Goal: Task Accomplishment & Management: Complete application form

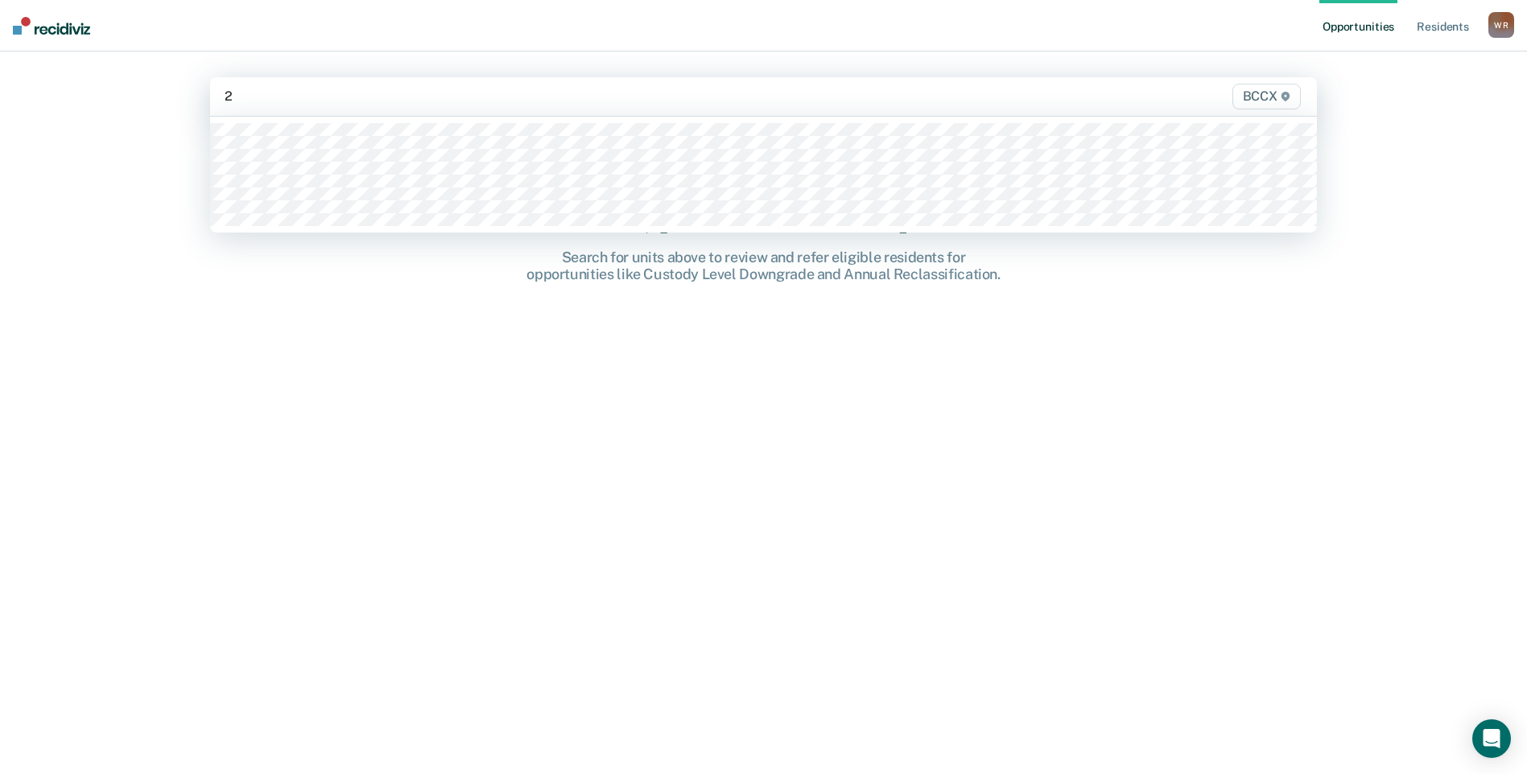
type input "21"
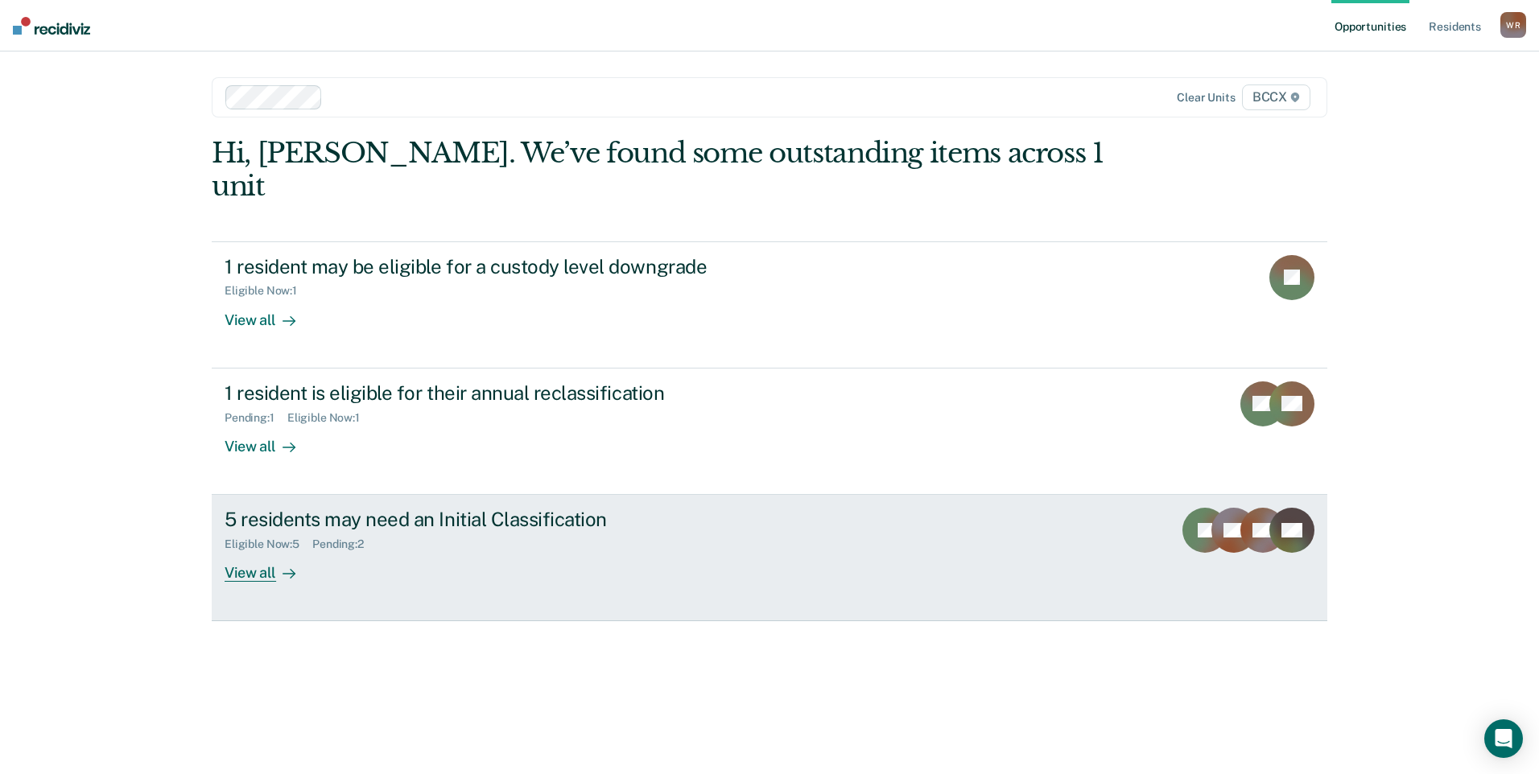
click at [568, 508] on div "5 residents may need an Initial Classification" at bounding box center [507, 519] width 565 height 23
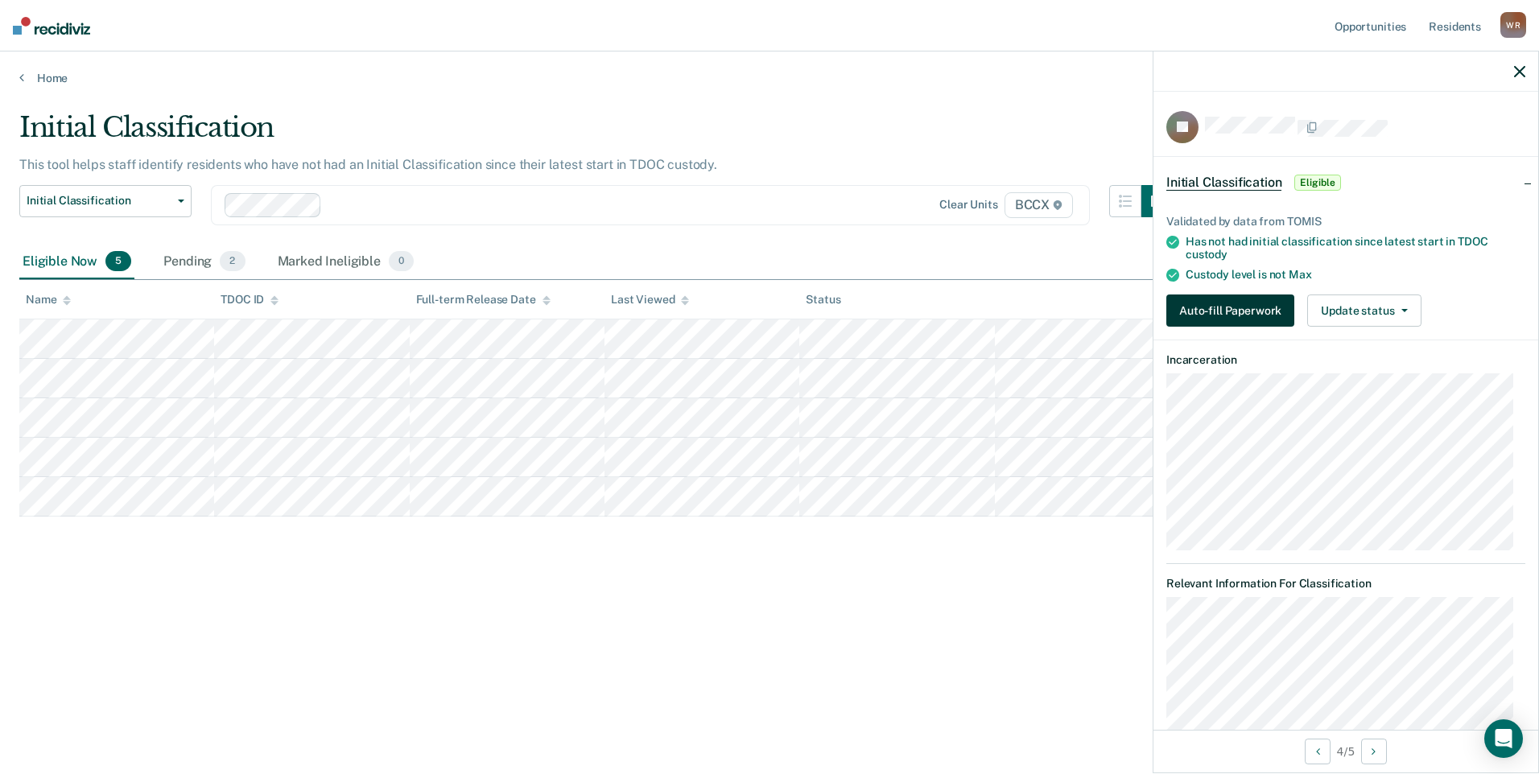
click at [1199, 312] on button "Auto-fill Paperwork" at bounding box center [1230, 311] width 128 height 32
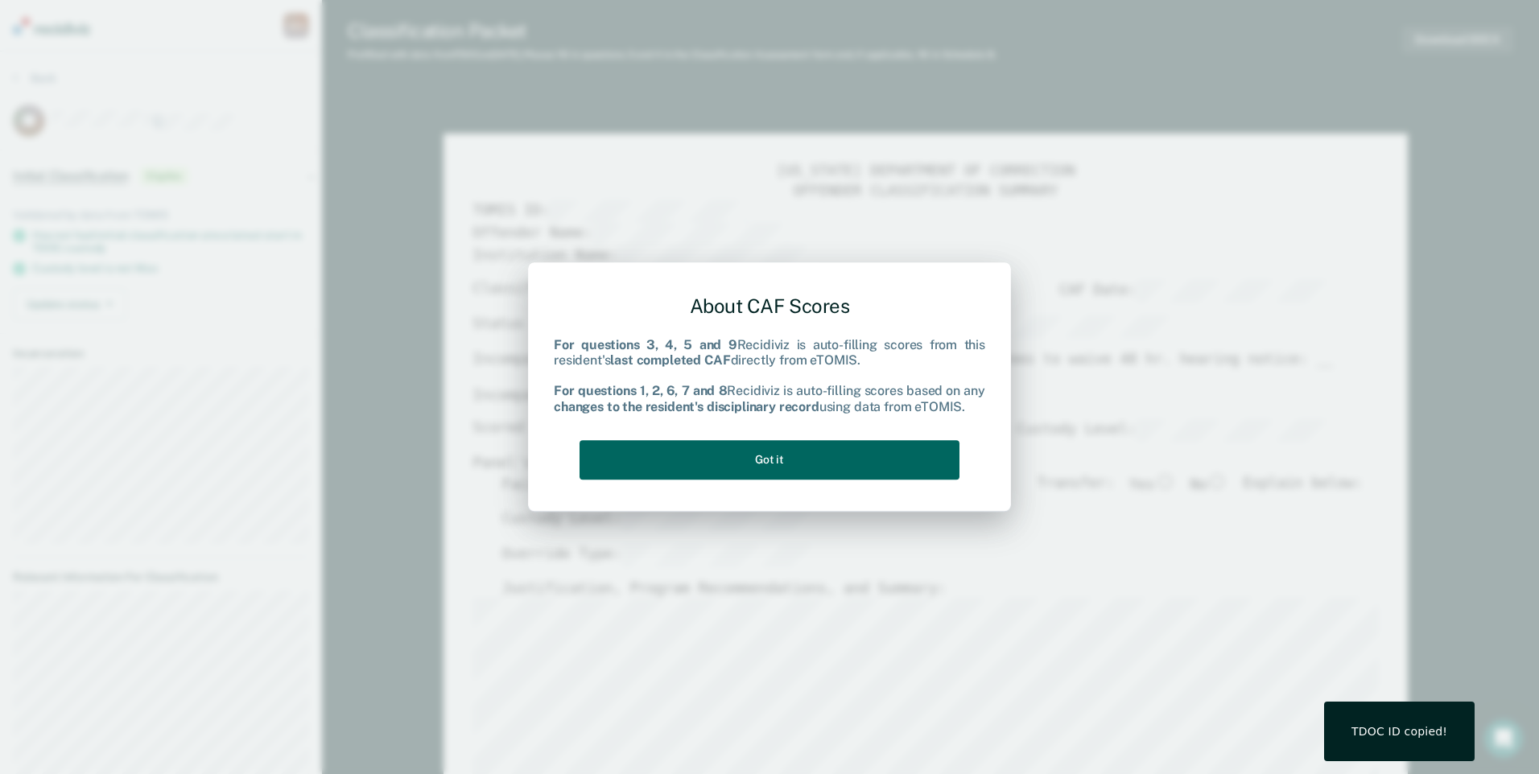
click at [811, 455] on button "Got it" at bounding box center [770, 459] width 380 height 39
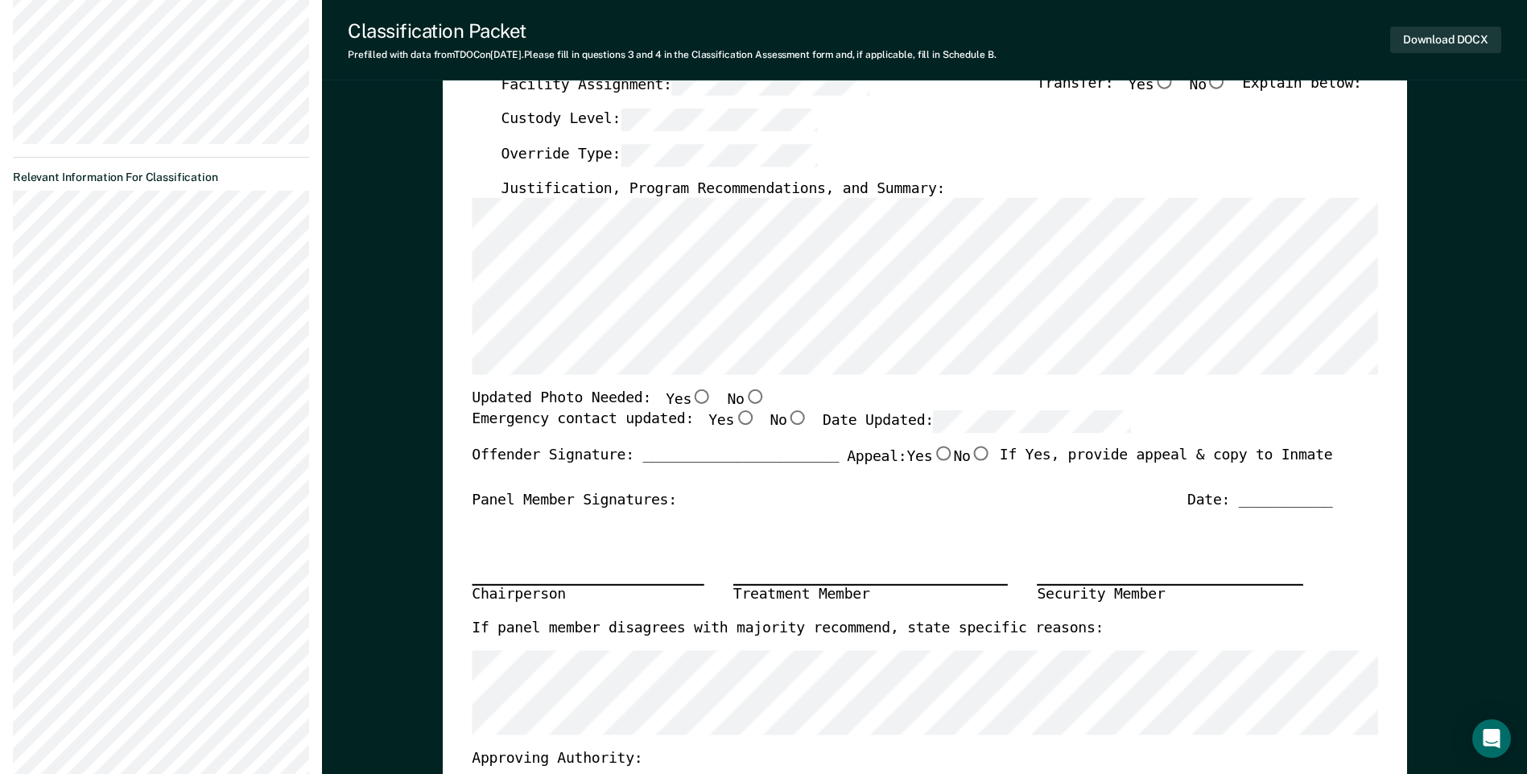
scroll to position [402, 0]
click at [744, 390] on input "No" at bounding box center [754, 395] width 21 height 14
type textarea "x"
radio input "true"
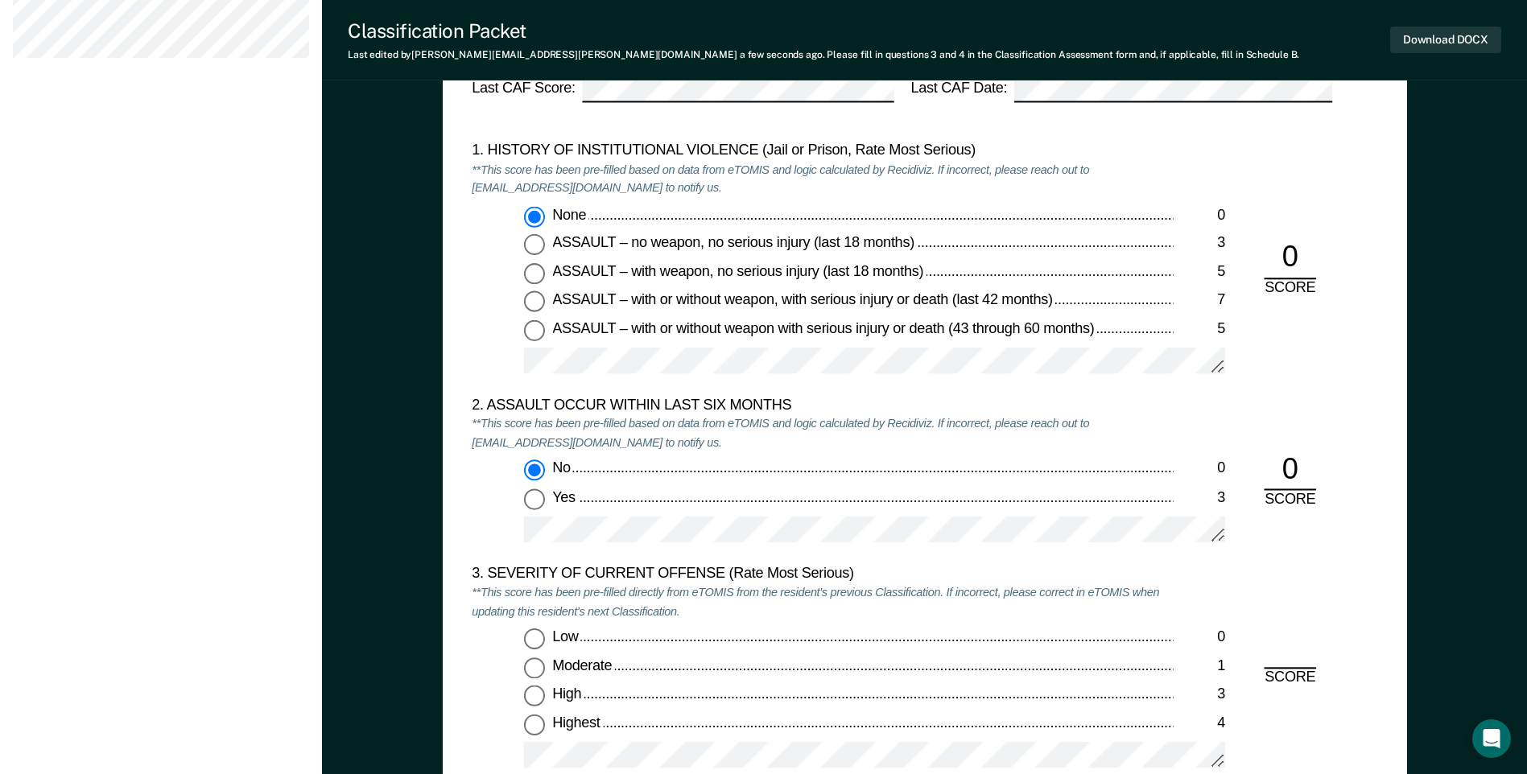
scroll to position [1851, 0]
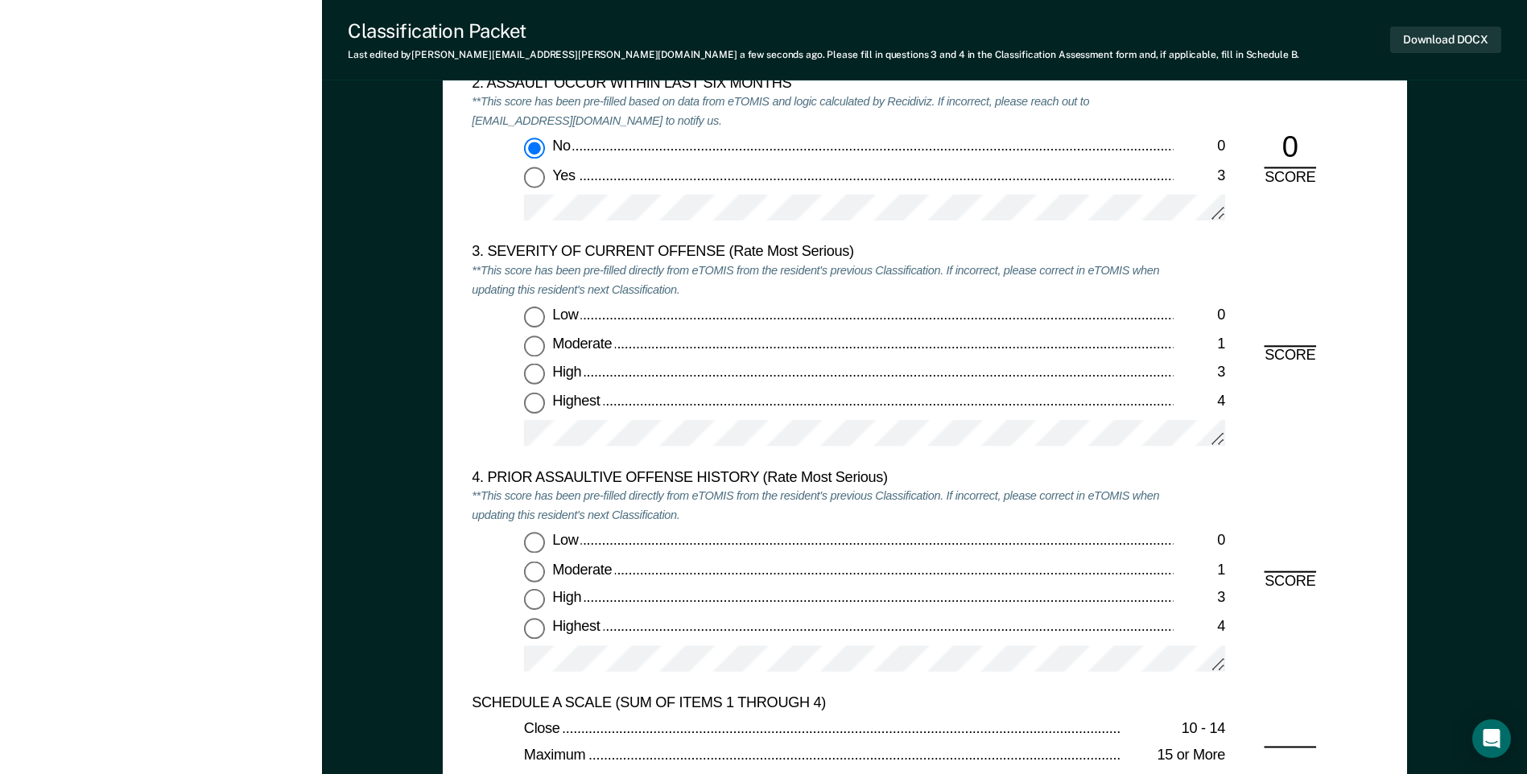
click at [535, 342] on input "Moderate 1" at bounding box center [534, 346] width 21 height 21
type textarea "x"
radio input "true"
click at [530, 545] on input "Low 0" at bounding box center [534, 543] width 21 height 21
type textarea "x"
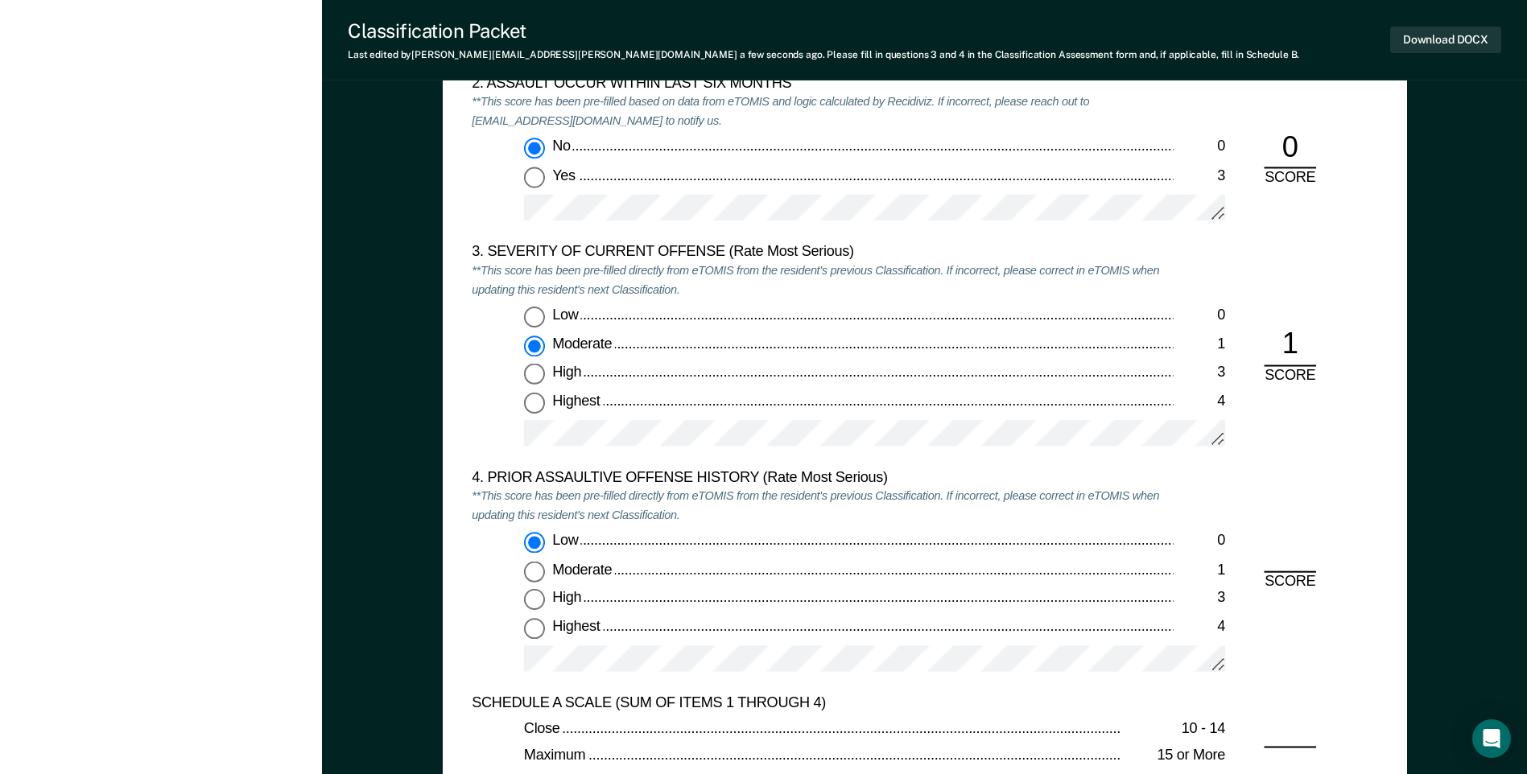
radio input "true"
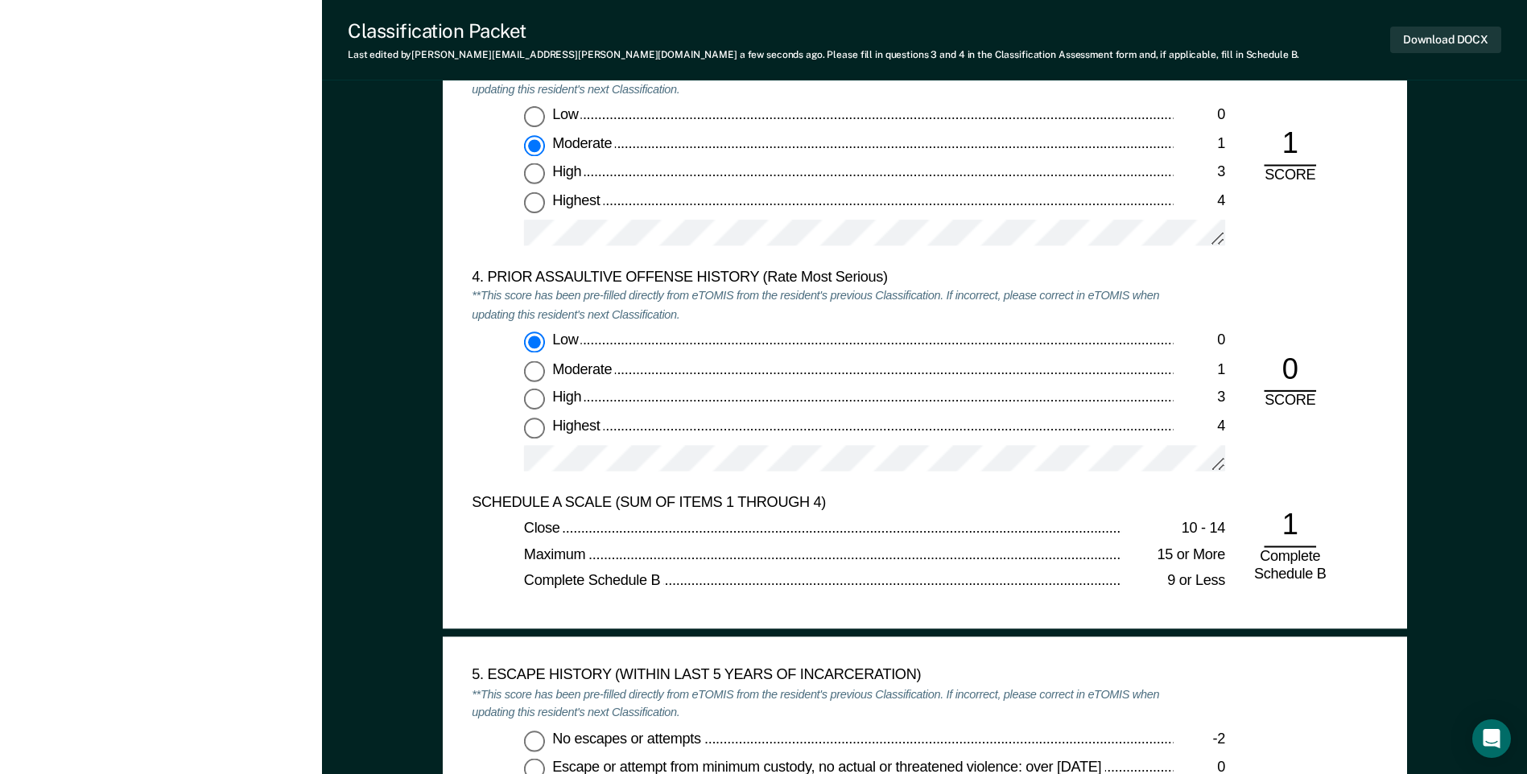
scroll to position [2334, 0]
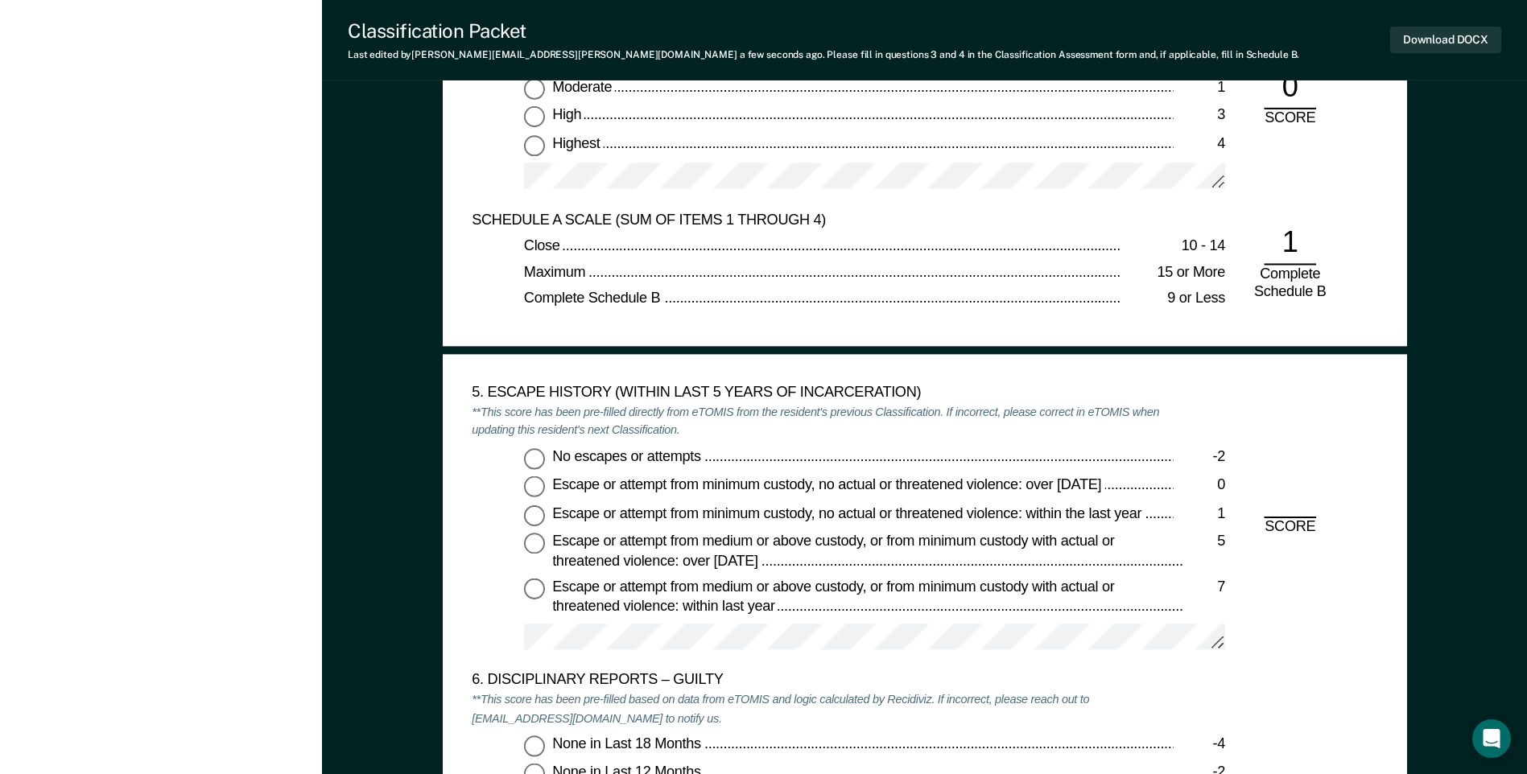
click at [527, 463] on input "No escapes or attempts -2" at bounding box center [534, 458] width 21 height 21
type textarea "x"
radio input "true"
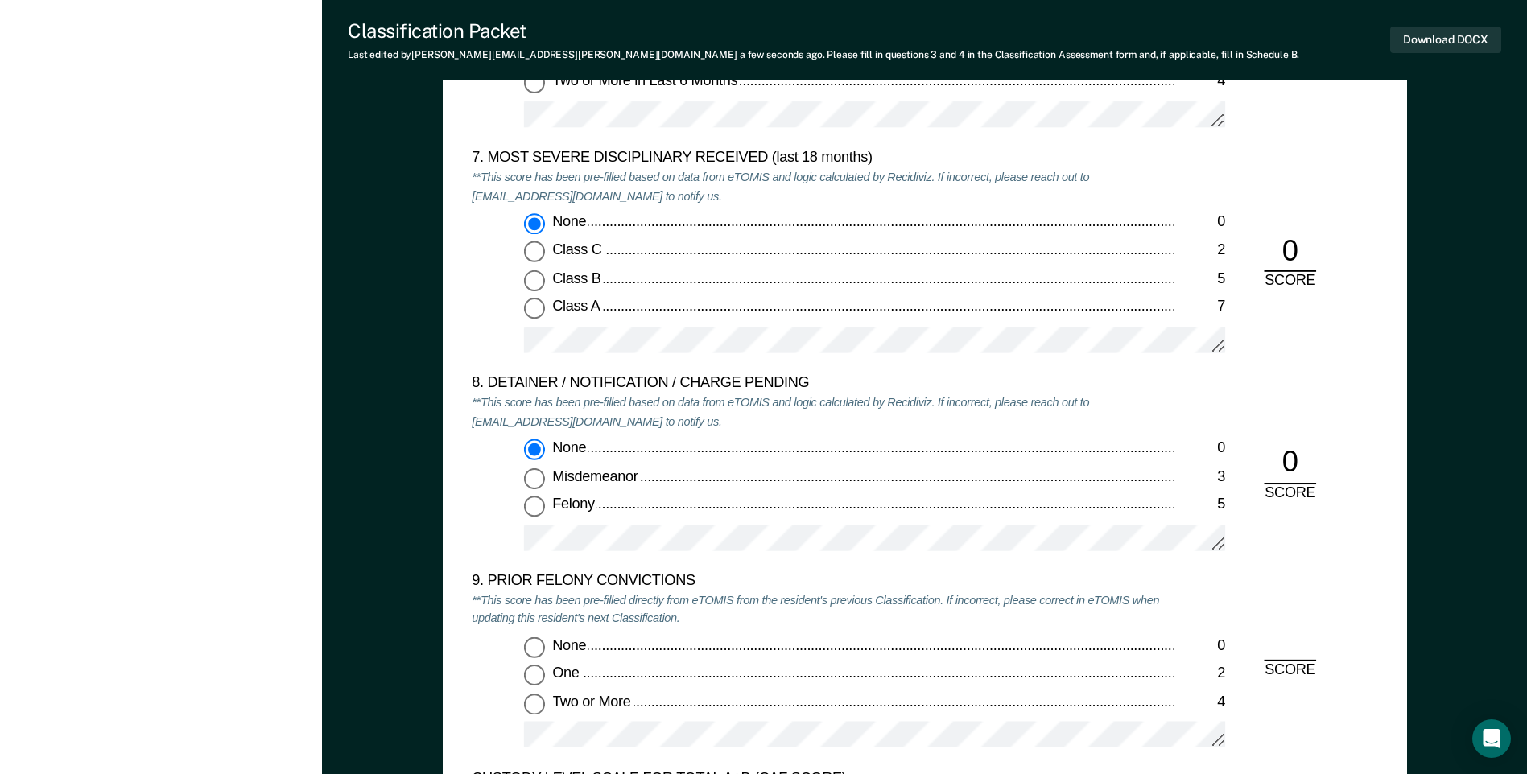
scroll to position [3461, 0]
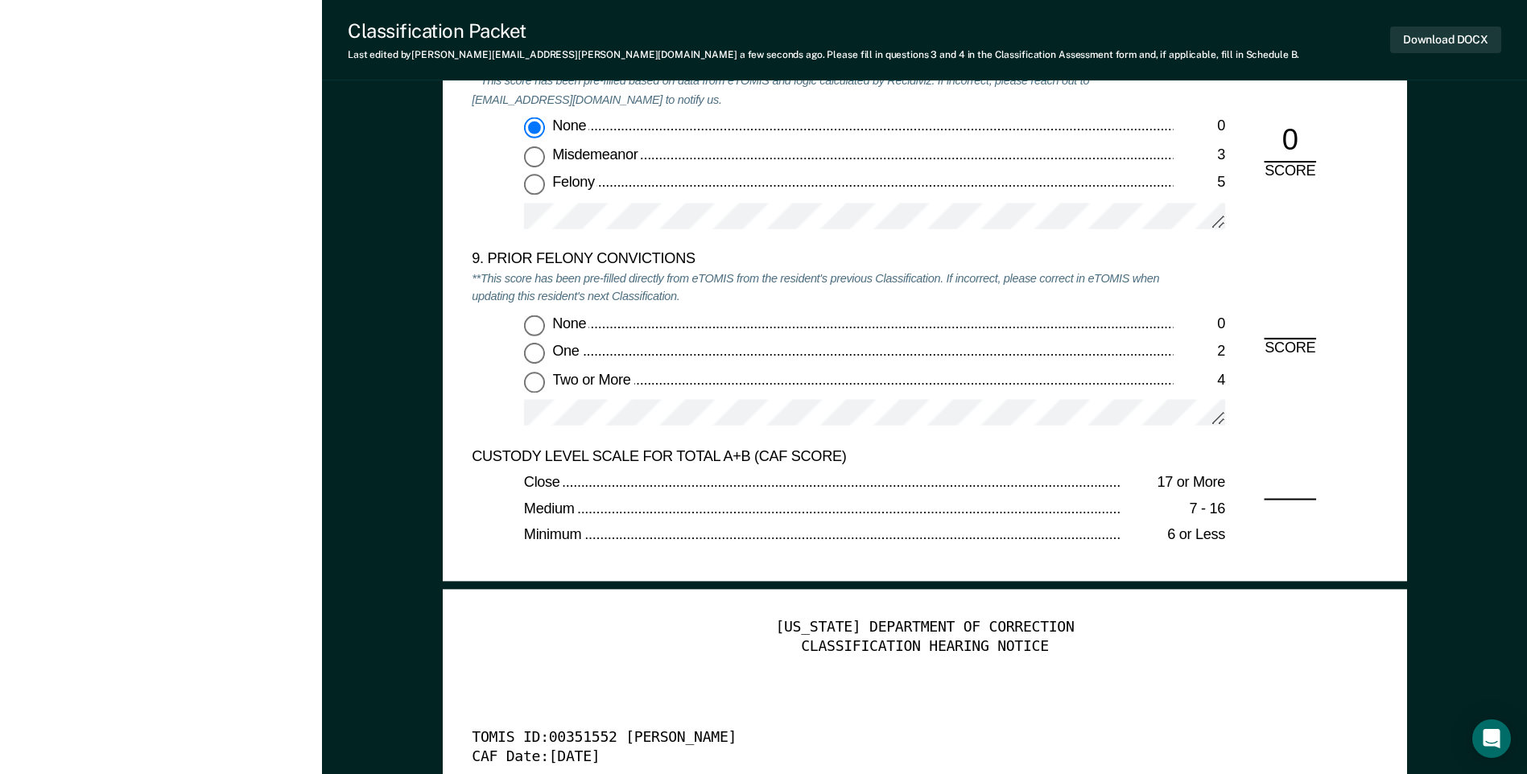
click at [535, 383] on input "Two or More 4" at bounding box center [534, 381] width 21 height 21
type textarea "x"
radio input "true"
click at [535, 184] on input "Felony 5" at bounding box center [534, 184] width 21 height 21
type textarea "x"
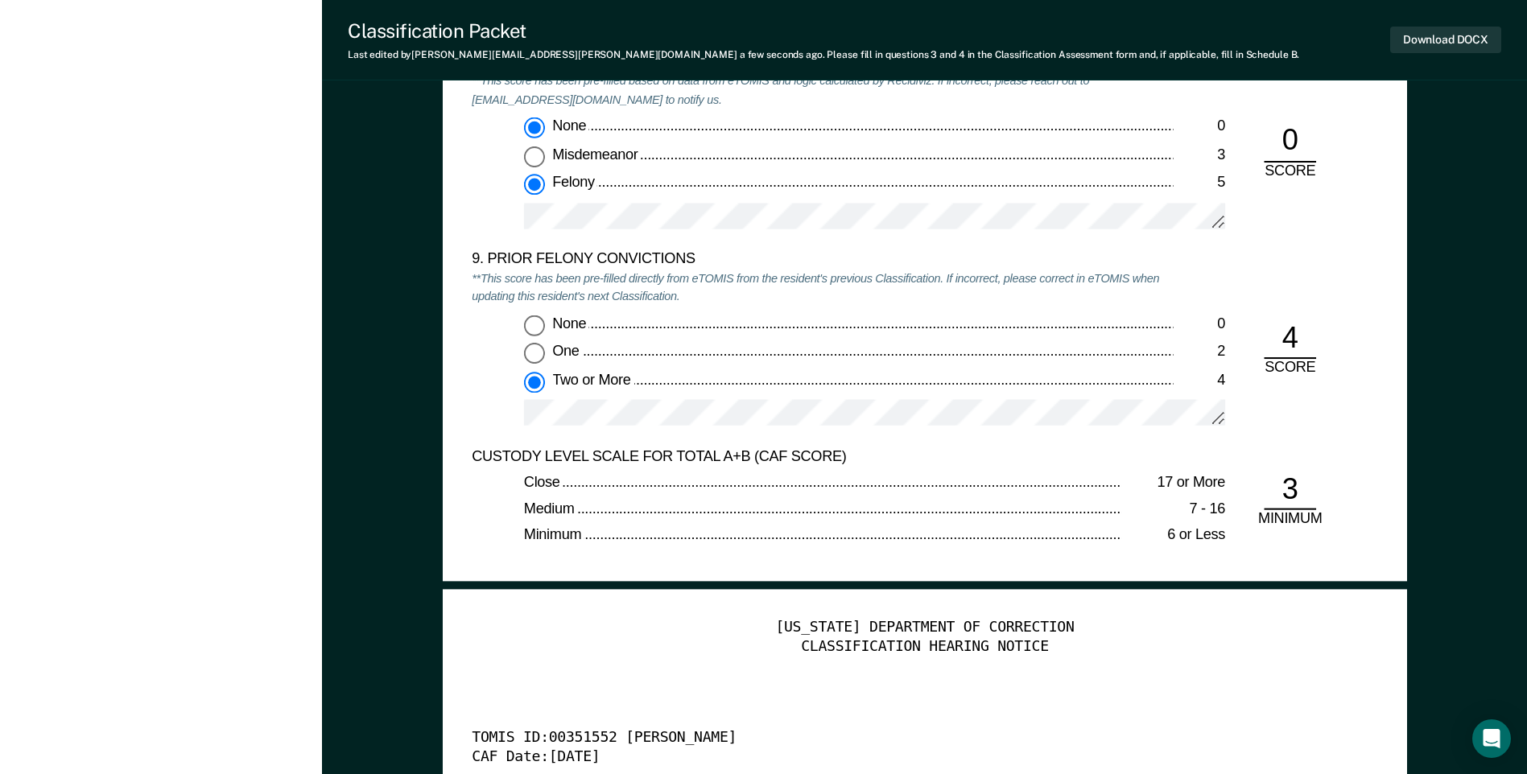
radio input "false"
radio input "true"
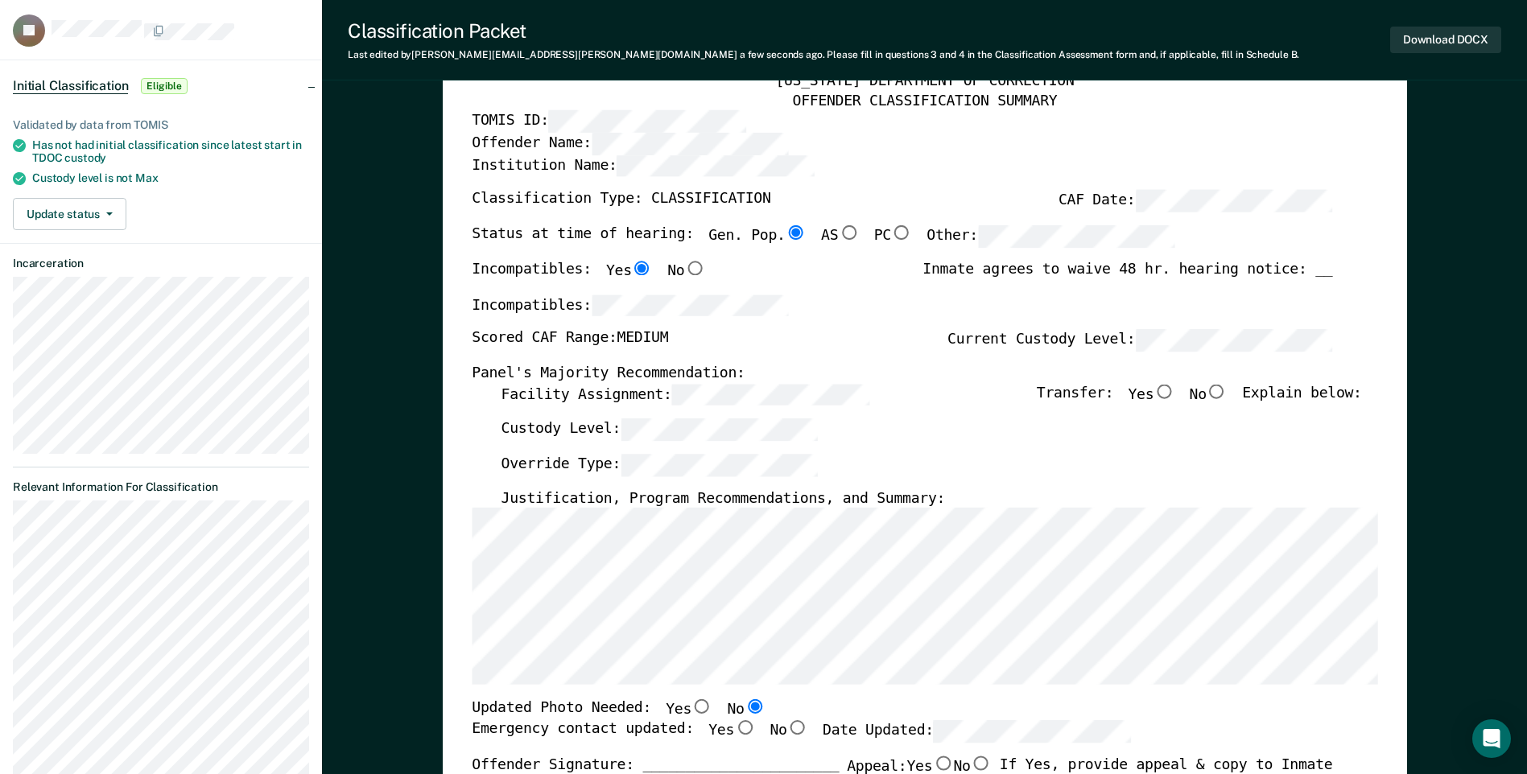
scroll to position [0, 0]
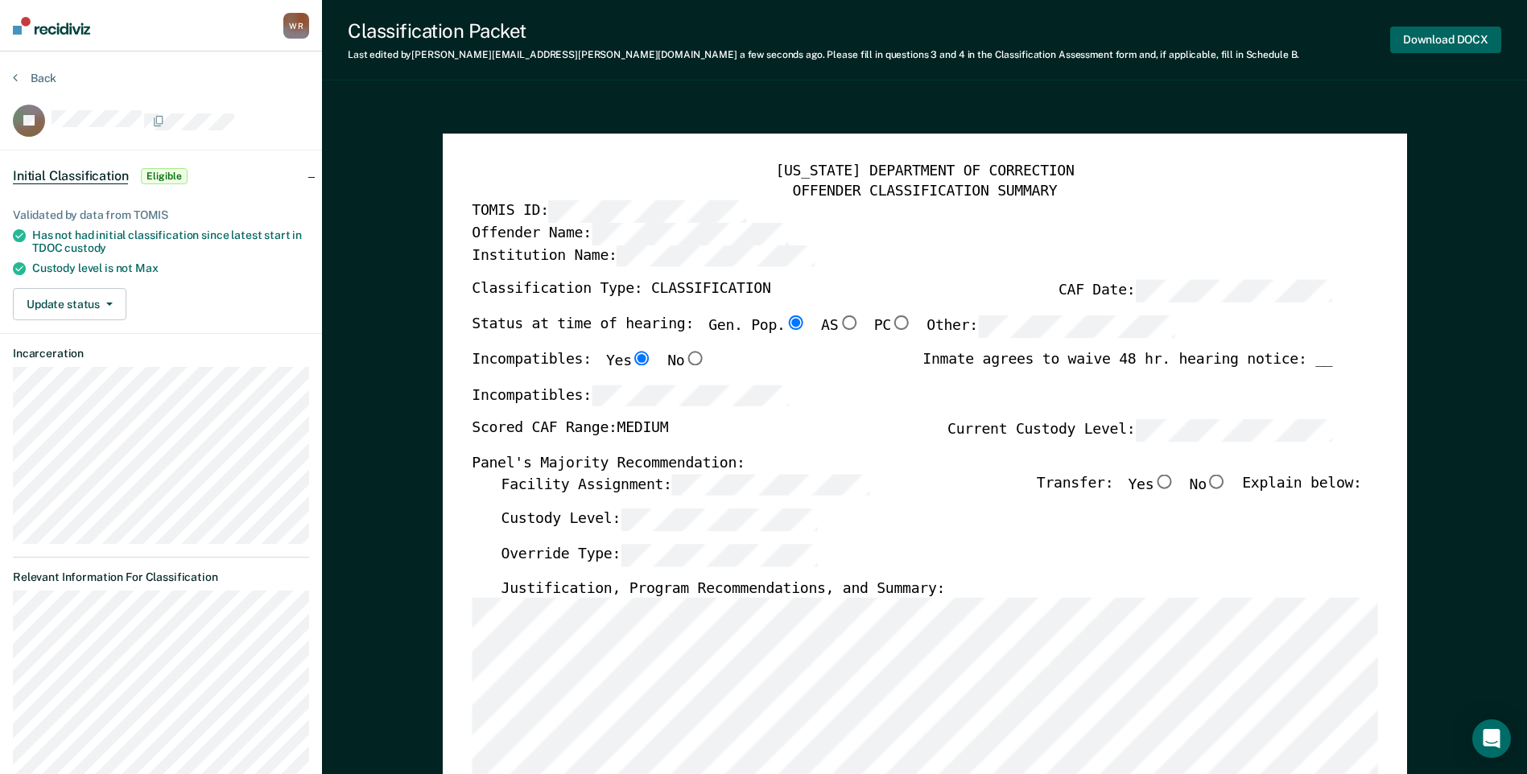
click at [1427, 41] on button "Download DOCX" at bounding box center [1445, 40] width 111 height 27
type textarea "x"
